Goal: Transaction & Acquisition: Purchase product/service

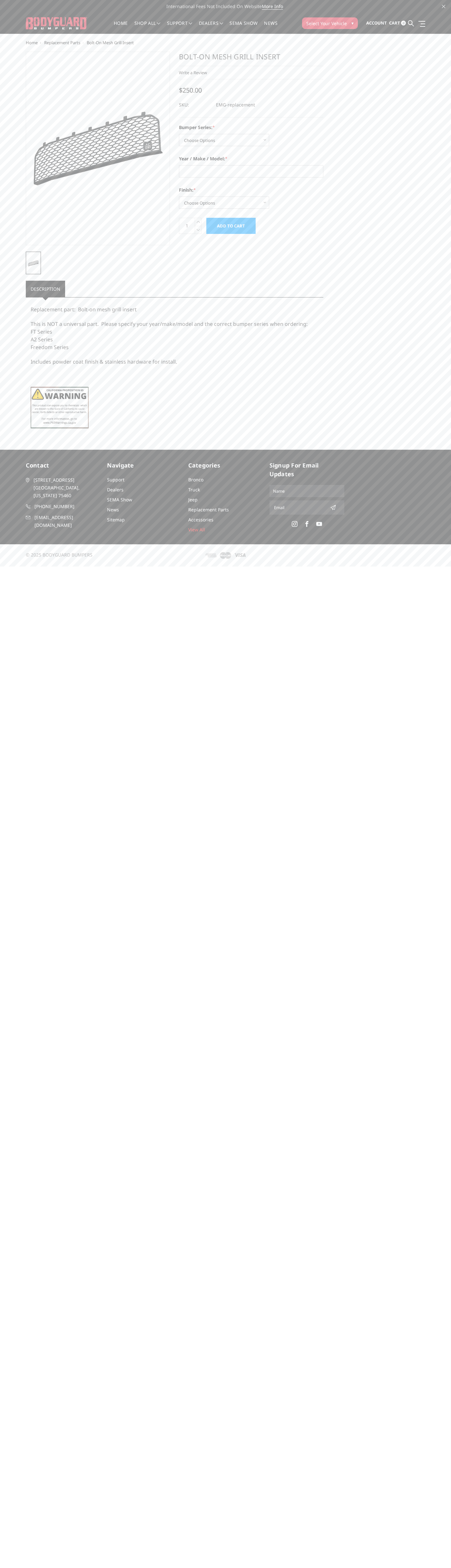
click at [355, 15] on div "Home shop all Bronco [DATE]-[DATE] Bronco Front [DATE]-[DATE] Bronco Rear [DATE…" at bounding box center [225, 23] width 265 height 20
click at [441, 567] on html "International Fees Not Included On Website More Info Home shop all Bronco [DATE…" at bounding box center [225, 283] width 451 height 567
click at [46, 567] on html "International Fees Not Included On Website More Info Home shop all Bronco [DATE…" at bounding box center [225, 283] width 451 height 567
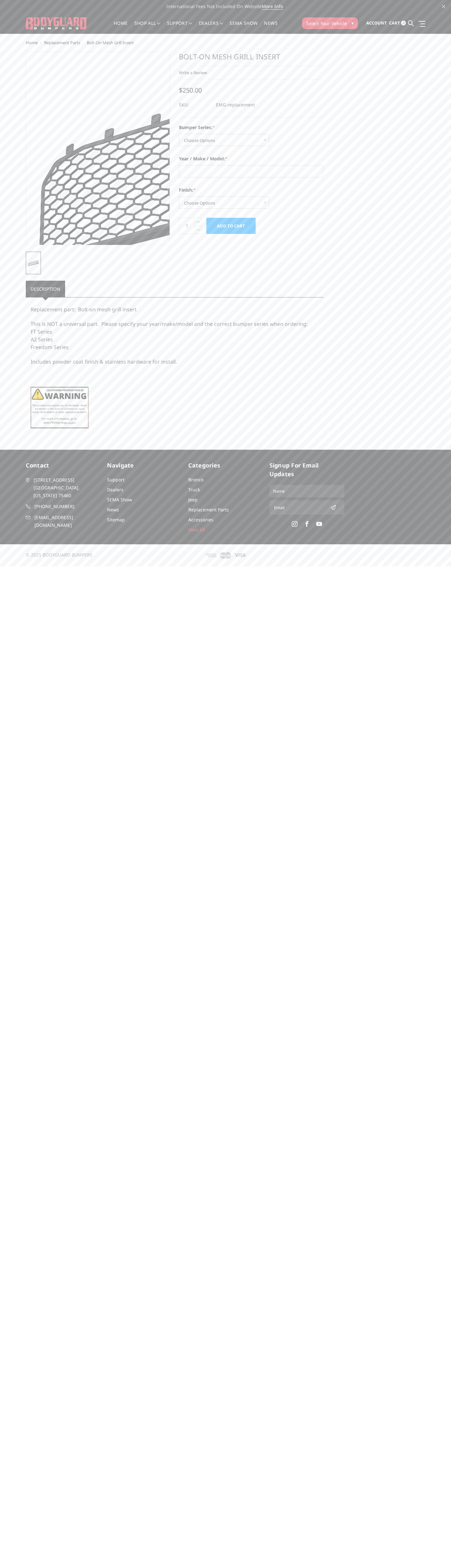
click at [29, 90] on img at bounding box center [228, 162] width 413 height 237
